Goal: Task Accomplishment & Management: Manage account settings

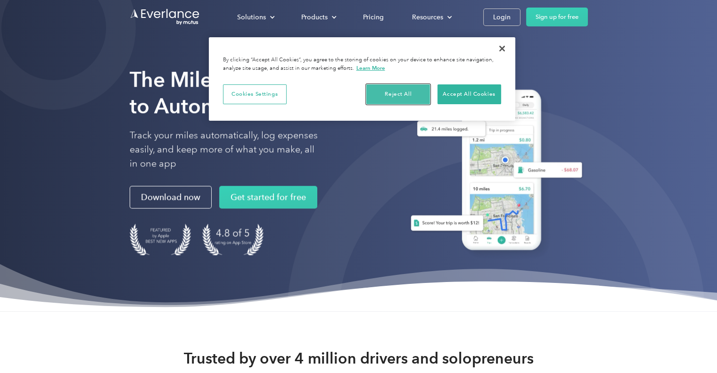
click at [404, 99] on button "Reject All" at bounding box center [398, 94] width 64 height 20
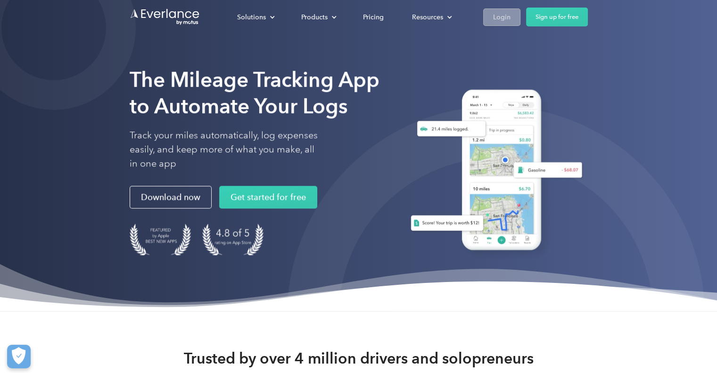
click at [499, 19] on div "Login" at bounding box center [501, 17] width 17 height 12
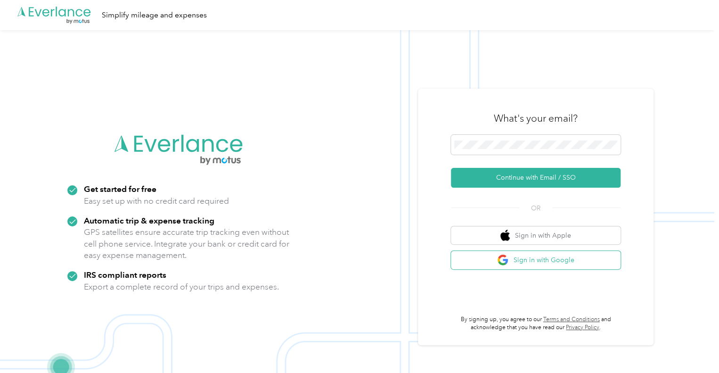
click at [518, 265] on button "Sign in with Google" at bounding box center [536, 260] width 170 height 18
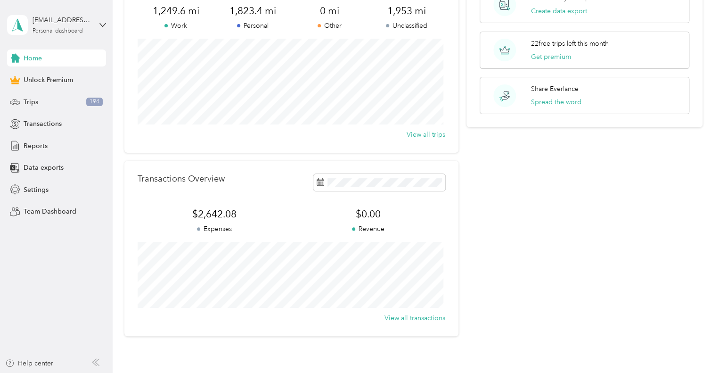
scroll to position [144, 0]
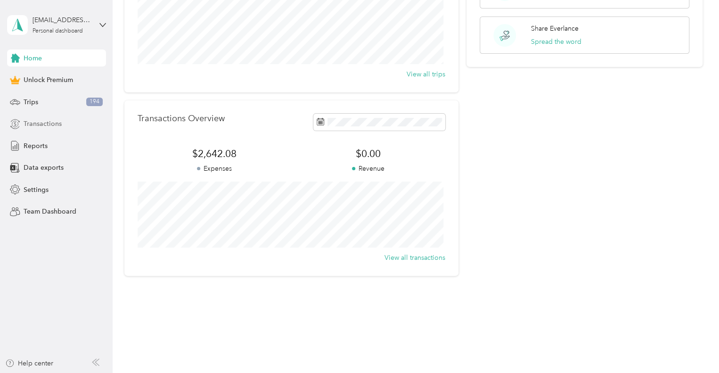
click at [46, 126] on span "Transactions" at bounding box center [43, 124] width 38 height 10
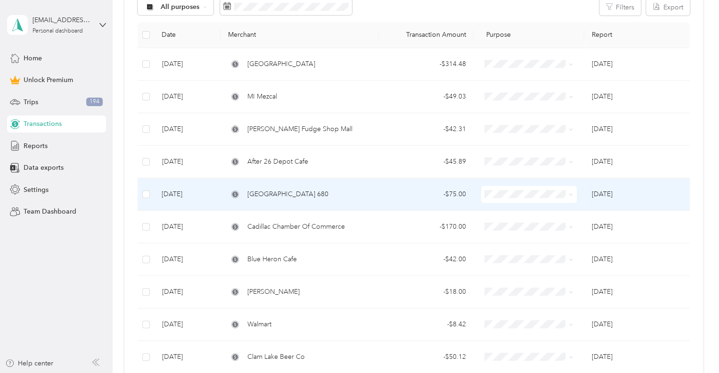
scroll to position [115, 0]
